Goal: Find contact information: Find contact information

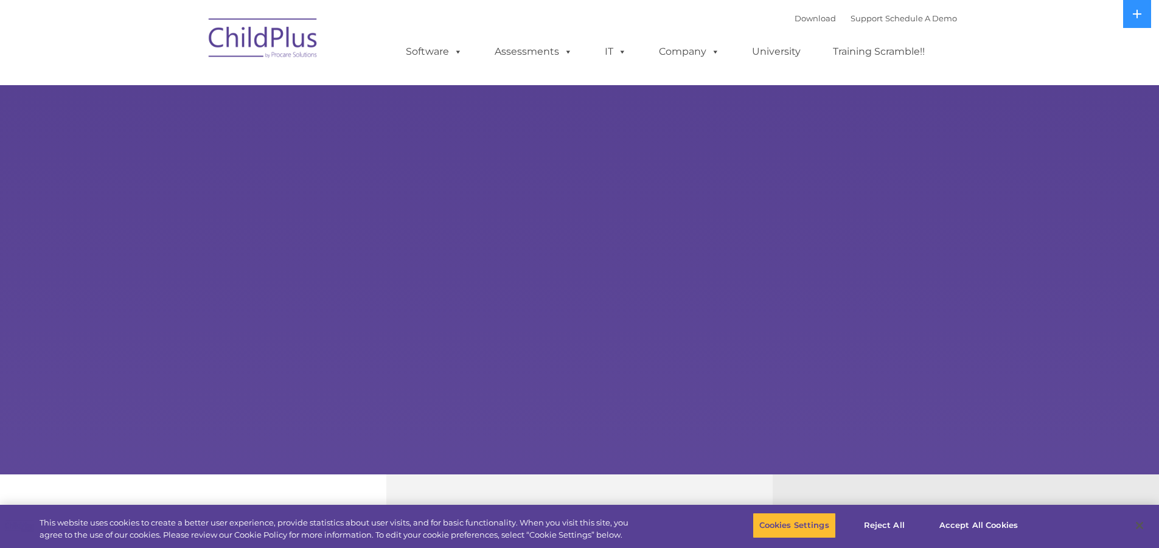
select select "MEDIUM"
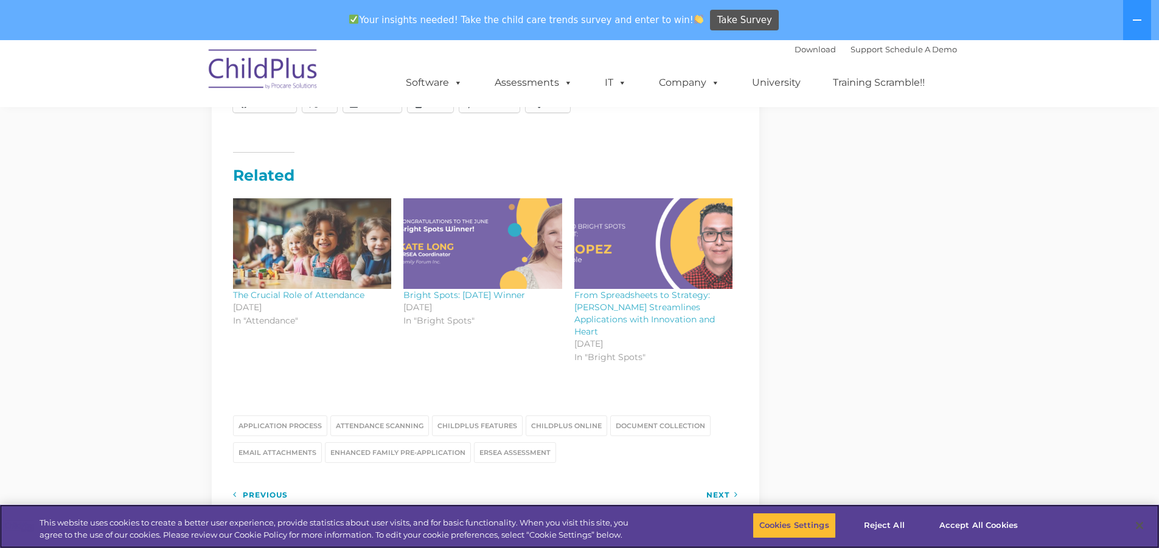
scroll to position [1399, 0]
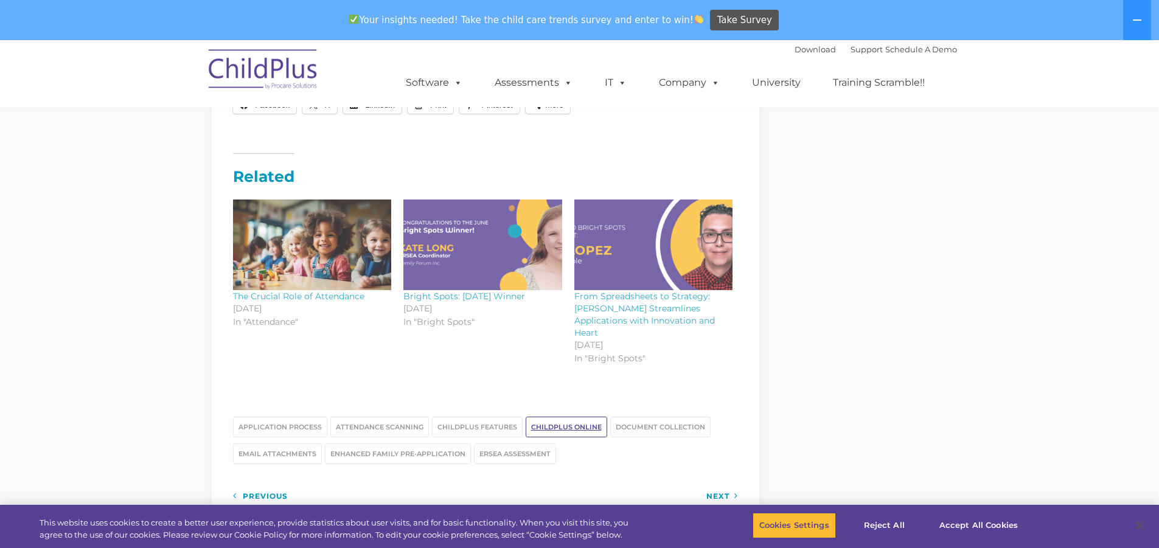
click at [554, 417] on link "ChildPlus Online" at bounding box center [567, 427] width 82 height 21
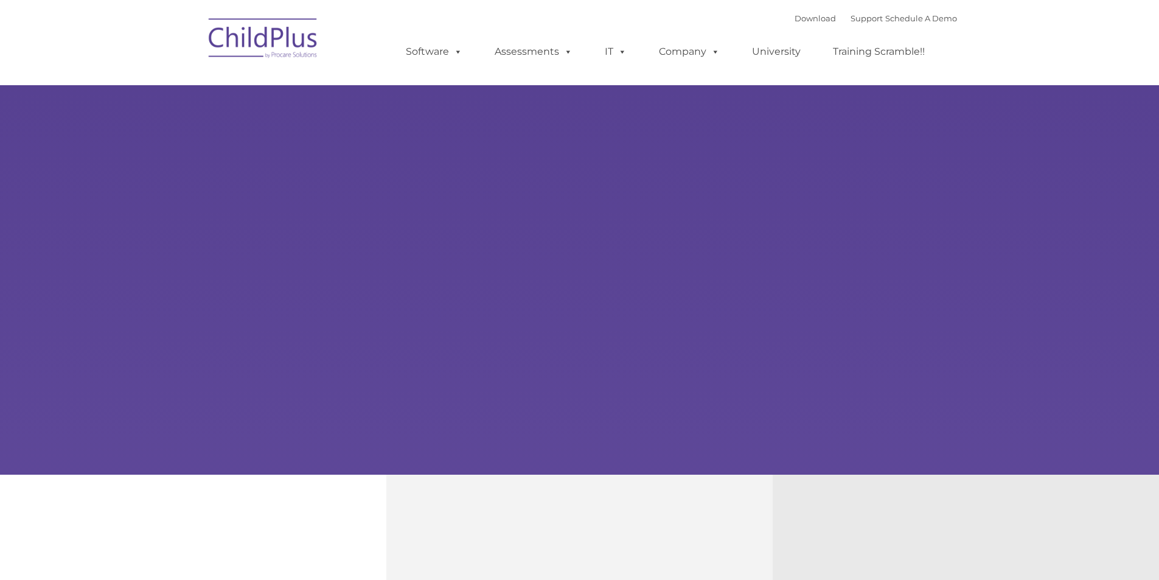
type input ""
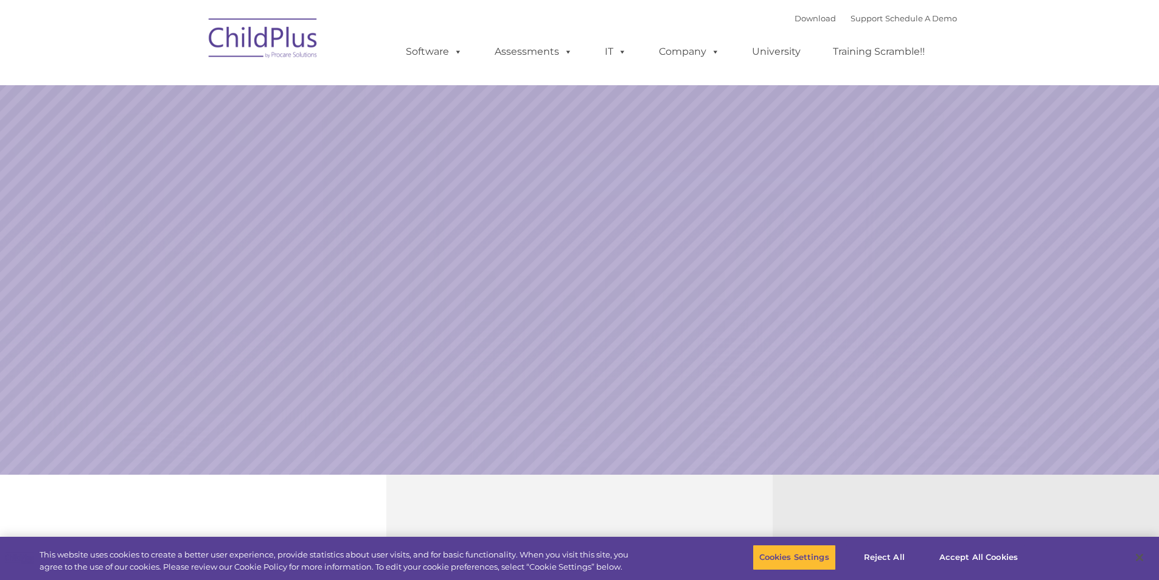
select select "MEDIUM"
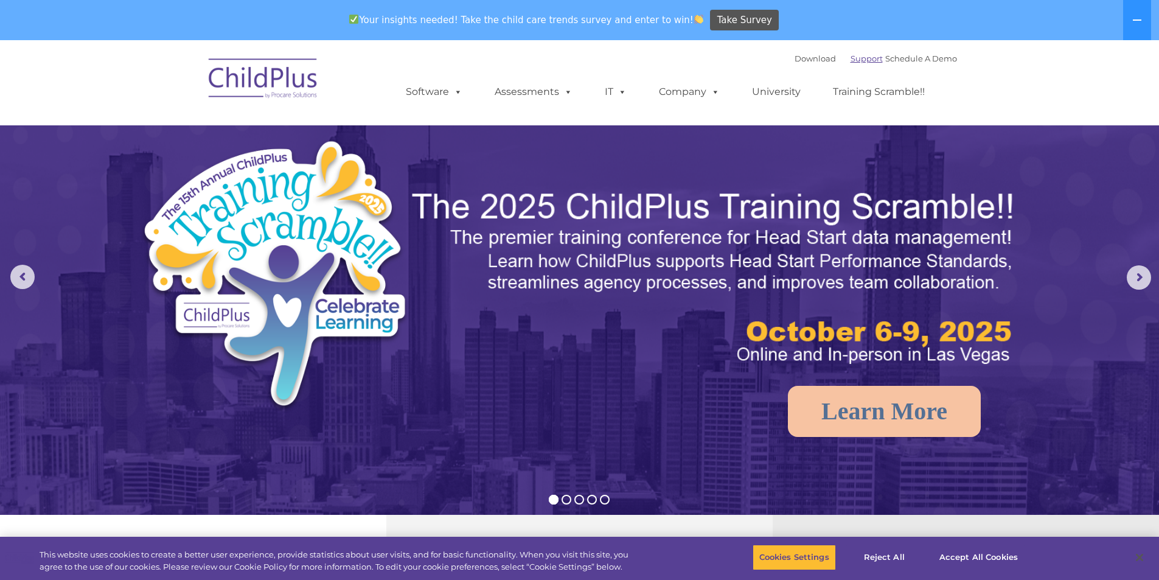
click at [851, 60] on link "Support" at bounding box center [867, 59] width 32 height 10
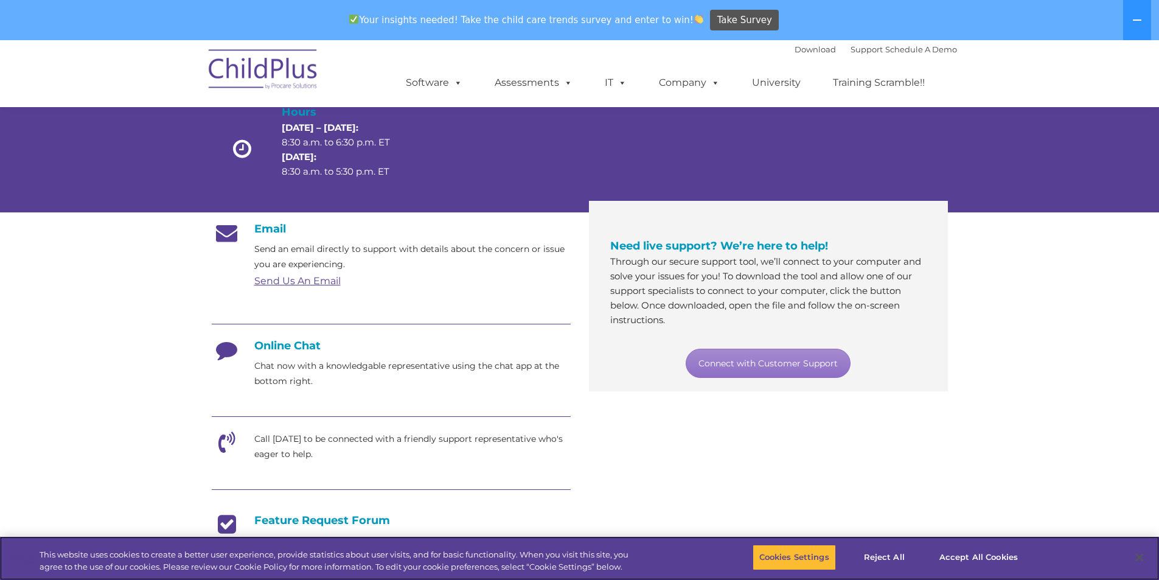
scroll to position [122, 0]
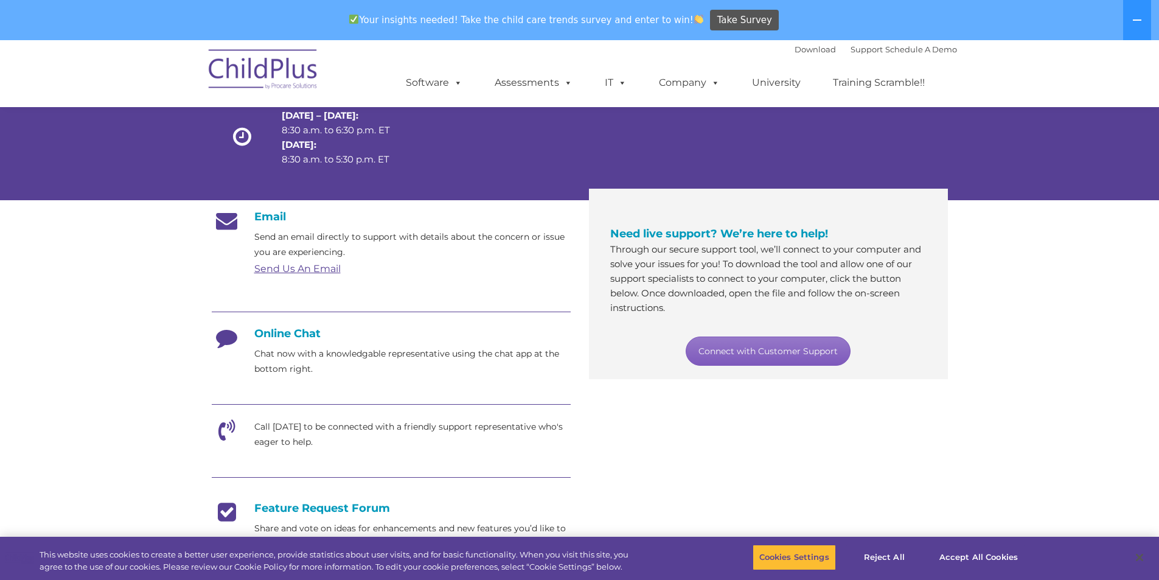
click at [753, 353] on link "Connect with Customer Support" at bounding box center [768, 350] width 165 height 29
